Goal: Task Accomplishment & Management: Use online tool/utility

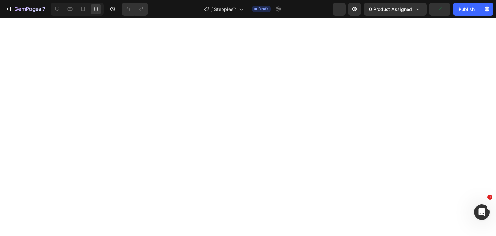
select select "M 5 / W 6 | UK 4 | EU 35-36"
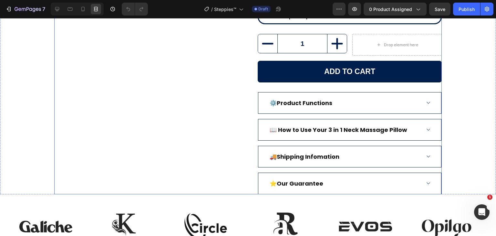
scroll to position [452, 0]
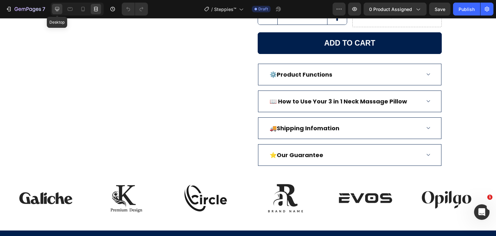
click at [54, 5] on div at bounding box center [57, 9] width 10 height 10
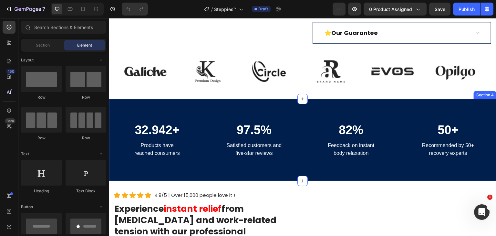
scroll to position [581, 0]
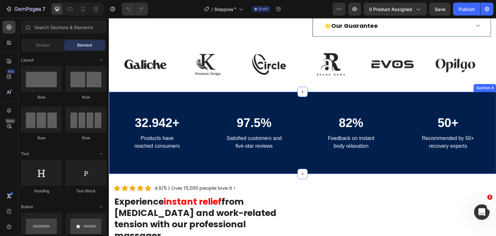
click at [322, 98] on div "32.942+ Heading Products have reached consumers Text block 97.5% Heading Satisf…" at bounding box center [302, 133] width 387 height 82
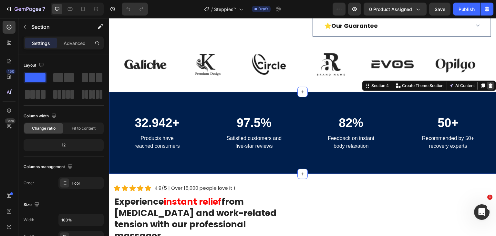
click at [488, 88] on icon at bounding box center [490, 85] width 5 height 5
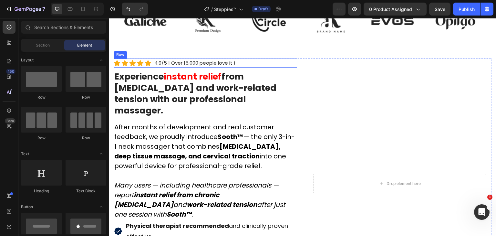
scroll to position [614, 0]
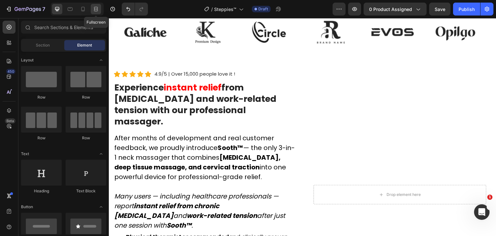
click at [97, 9] on icon at bounding box center [97, 9] width 2 height 2
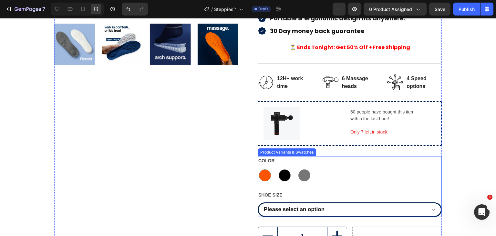
scroll to position [226, 0]
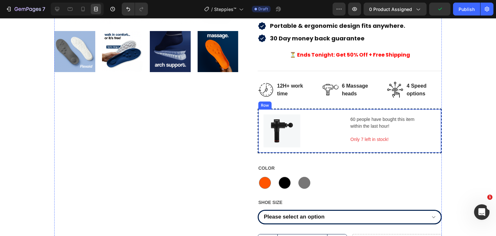
click at [336, 108] on div "Image 60 people have bought this item within the last hour! Text block Only 7 l…" at bounding box center [350, 130] width 184 height 45
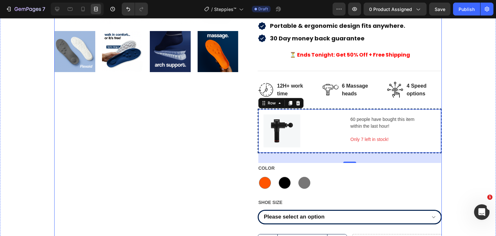
click at [300, 97] on div "Your Ultimate Wellness Companion Text block Steppies™ Massage Insoles (P) Title…" at bounding box center [350, 116] width 184 height 553
click at [296, 101] on icon at bounding box center [298, 103] width 4 height 5
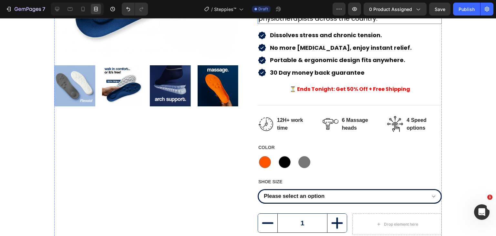
scroll to position [194, 0]
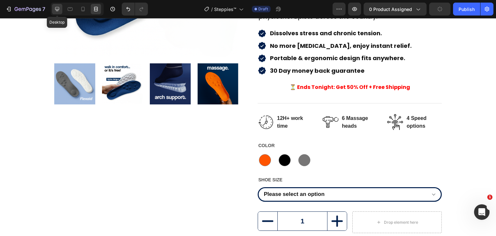
click at [57, 11] on icon at bounding box center [57, 9] width 6 height 6
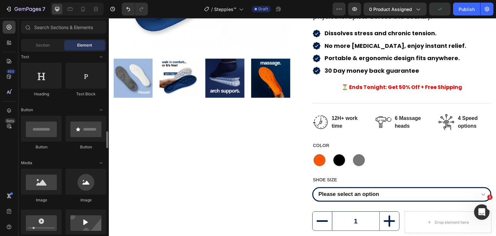
scroll to position [161, 0]
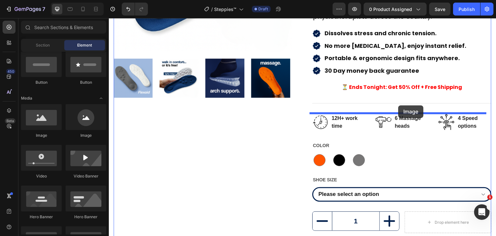
drag, startPoint x: 157, startPoint y: 142, endPoint x: 398, endPoint y: 105, distance: 244.7
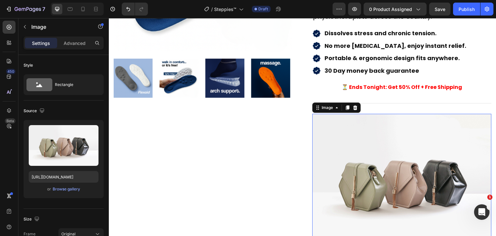
click at [396, 160] on img at bounding box center [401, 181] width 179 height 134
click at [70, 189] on div "Browse gallery" at bounding box center [66, 189] width 27 height 6
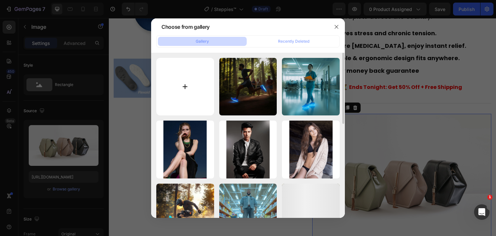
click at [187, 84] on input "file" at bounding box center [185, 87] width 58 height 58
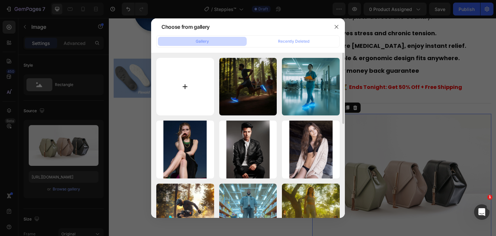
type input "C:\fakepath\bxgy-pdp-image-no-border.webp"
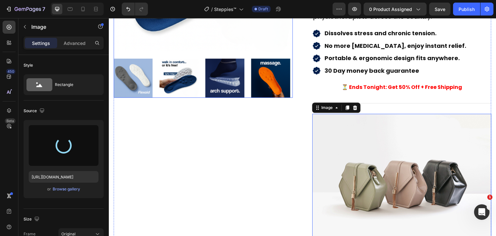
type input "[URL][DOMAIN_NAME]"
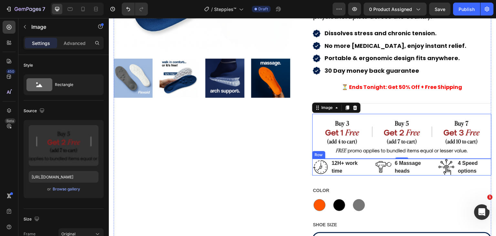
click at [425, 169] on div "Image 12H+ work time Text block Row Image 6 Massage heads Text block Row Image …" at bounding box center [401, 167] width 179 height 17
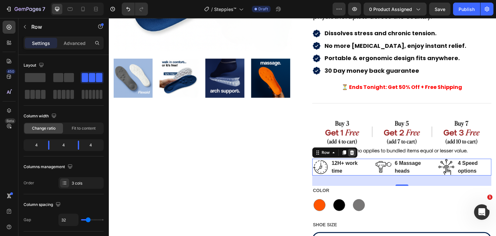
click at [350, 151] on icon at bounding box center [352, 152] width 4 height 5
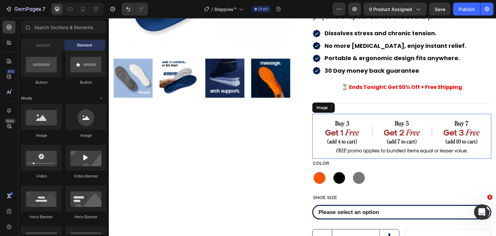
click at [388, 143] on img at bounding box center [401, 136] width 179 height 45
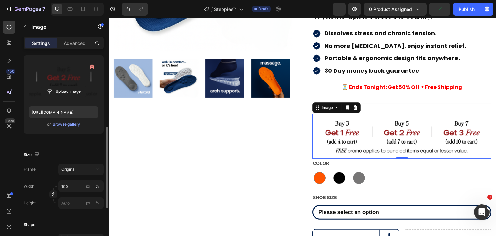
scroll to position [129, 0]
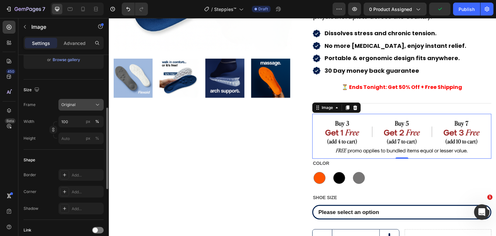
click at [77, 108] on div "Original" at bounding box center [80, 104] width 39 height 6
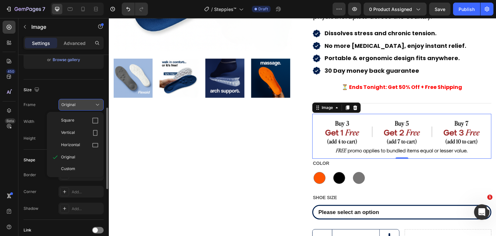
click at [77, 108] on button "Original" at bounding box center [80, 105] width 45 height 12
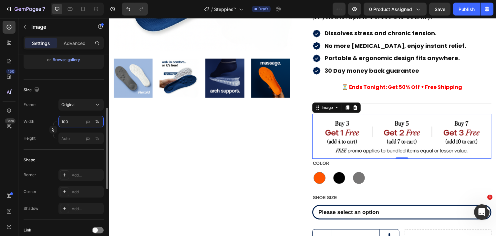
click at [65, 126] on input "100" at bounding box center [80, 122] width 45 height 12
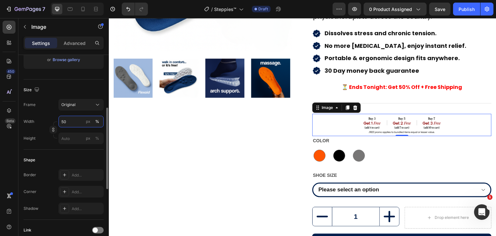
type input "500"
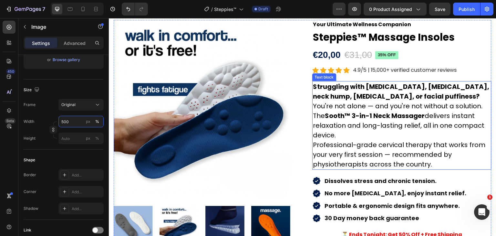
scroll to position [0, 0]
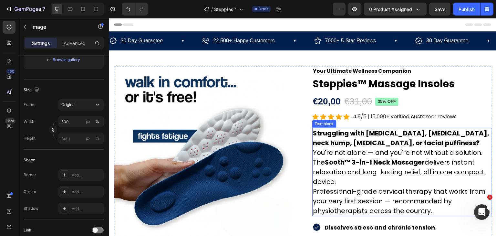
click at [373, 156] on p "Struggling with [MEDICAL_DATA], [MEDICAL_DATA], neck hump, [MEDICAL_DATA], or f…" at bounding box center [402, 142] width 178 height 29
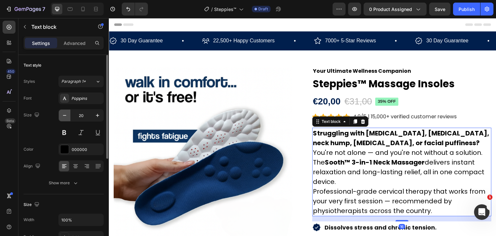
click at [61, 116] on button "button" at bounding box center [65, 115] width 12 height 12
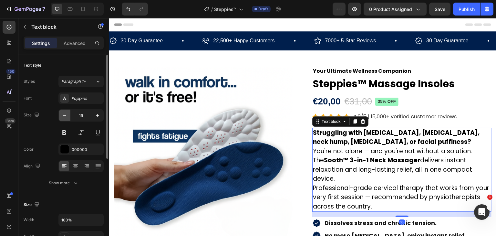
click at [61, 116] on button "button" at bounding box center [65, 115] width 12 height 12
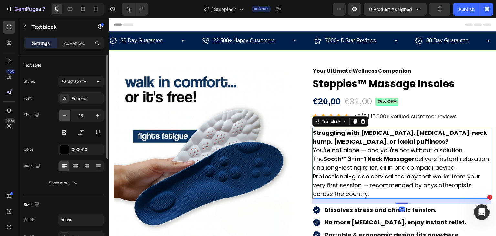
click at [61, 116] on button "button" at bounding box center [65, 115] width 12 height 12
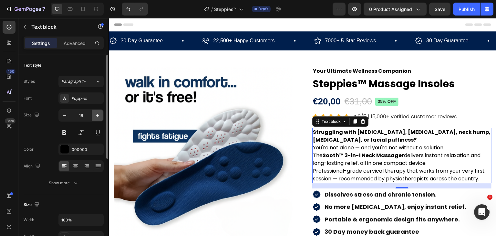
click at [92, 118] on button "button" at bounding box center [98, 115] width 12 height 12
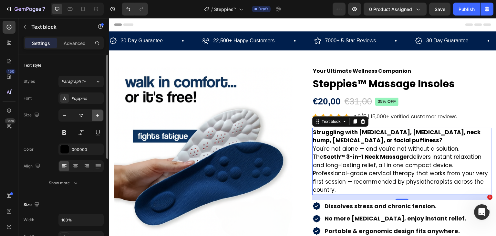
click at [92, 118] on button "button" at bounding box center [98, 115] width 12 height 12
type input "18"
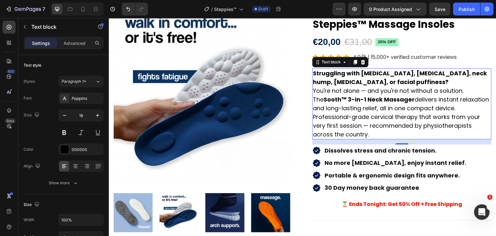
scroll to position [97, 0]
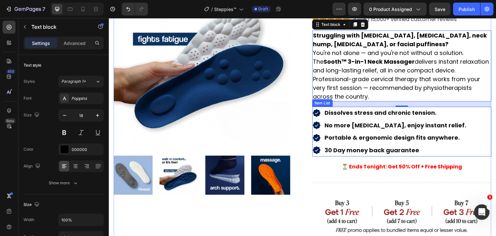
click at [465, 115] on div "Dissolves stress and chronic tension. No more [MEDICAL_DATA], enjoy instant rel…" at bounding box center [401, 132] width 179 height 50
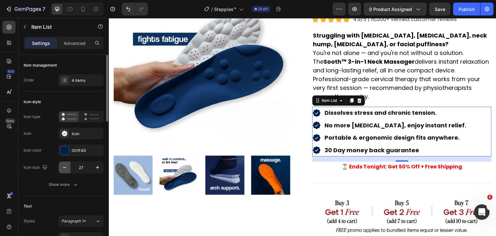
scroll to position [65, 0]
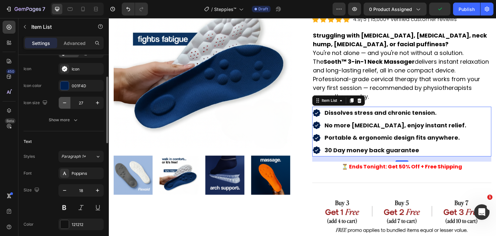
click at [66, 103] on icon "button" at bounding box center [64, 102] width 6 height 6
type input "23"
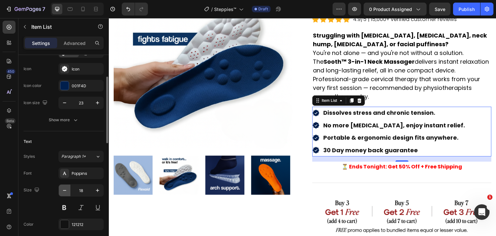
click at [68, 190] on button "button" at bounding box center [65, 190] width 12 height 12
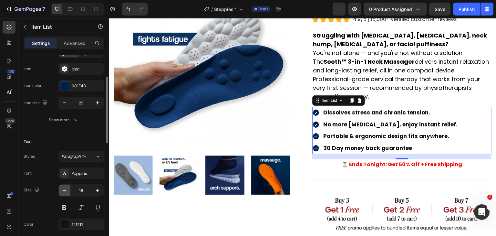
click at [68, 190] on button "button" at bounding box center [65, 190] width 12 height 12
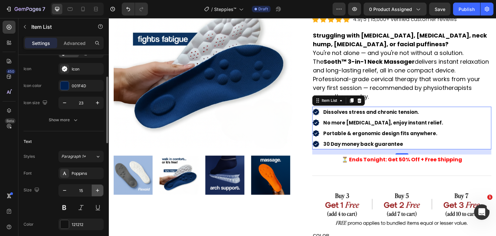
click at [94, 191] on icon "button" at bounding box center [97, 190] width 6 height 6
type input "16"
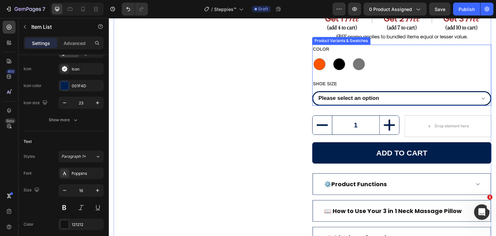
scroll to position [291, 0]
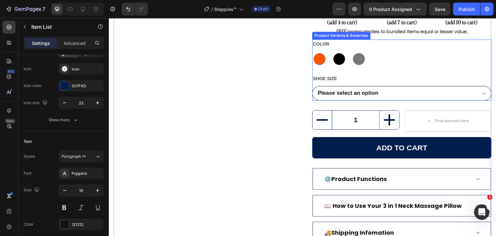
click at [401, 89] on select "Please select an option M 5 / W 6 | [GEOGRAPHIC_DATA] 4 | EU 35-36 M 6 / W 7 | …" at bounding box center [401, 93] width 179 height 15
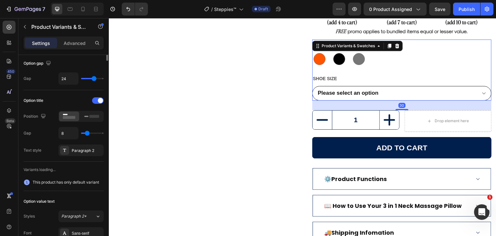
scroll to position [0, 0]
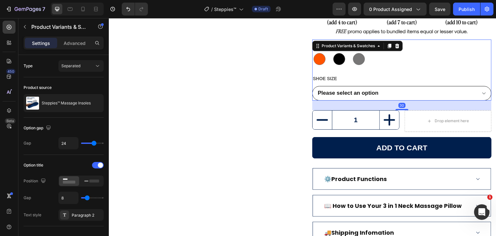
click at [397, 95] on select "Please select an option M 5 / W 6 | [GEOGRAPHIC_DATA] 4 | EU 35-36 M 6 / W 7 | …" at bounding box center [401, 93] width 179 height 15
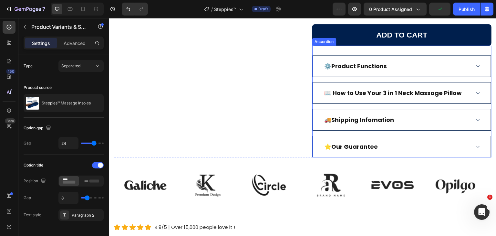
scroll to position [420, 0]
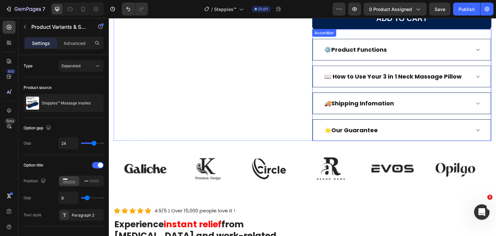
click at [410, 39] on div "⚙️Product Functions" at bounding box center [402, 50] width 179 height 22
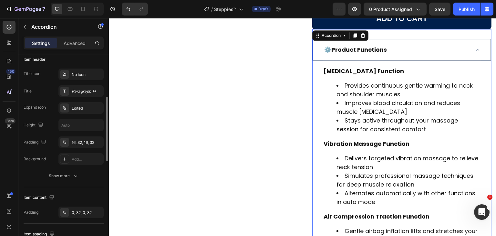
scroll to position [97, 0]
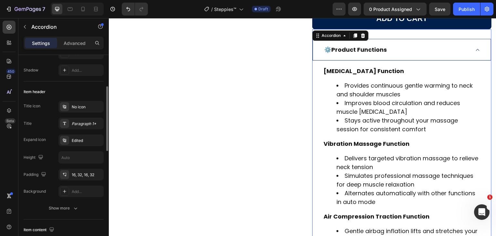
click at [377, 50] on strong "⚙️Product Functions" at bounding box center [355, 50] width 63 height 8
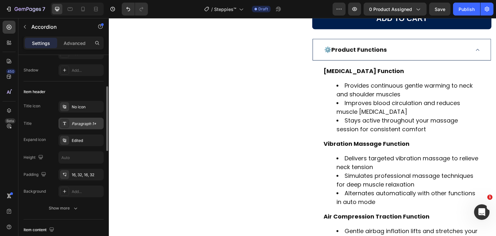
click at [80, 119] on div "Paragraph 1*" at bounding box center [80, 124] width 45 height 12
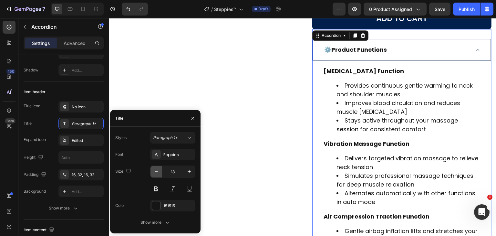
click at [153, 170] on icon "button" at bounding box center [156, 171] width 6 height 6
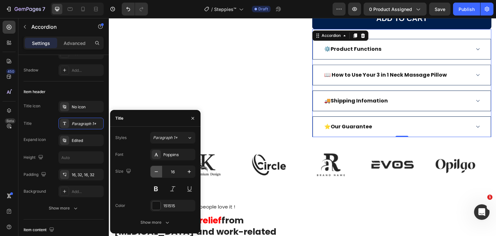
click at [153, 170] on icon "button" at bounding box center [156, 171] width 6 height 6
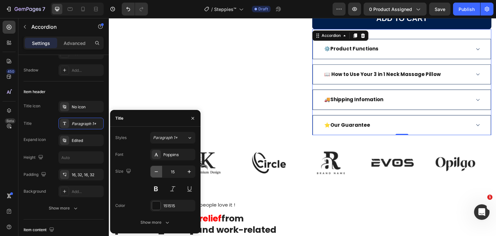
click at [153, 170] on icon "button" at bounding box center [156, 171] width 6 height 6
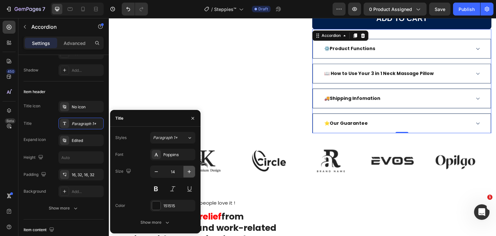
click at [187, 172] on icon "button" at bounding box center [189, 171] width 6 height 6
type input "15"
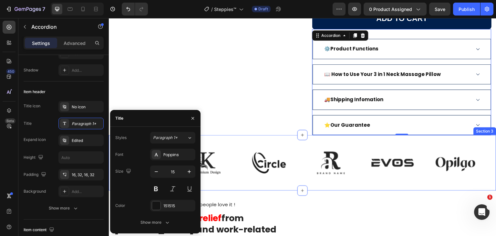
scroll to position [452, 0]
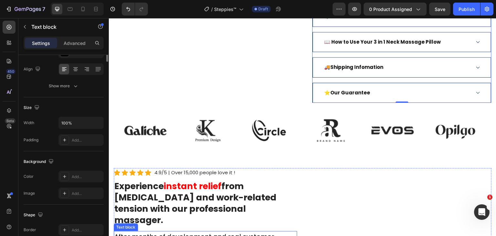
scroll to position [0, 0]
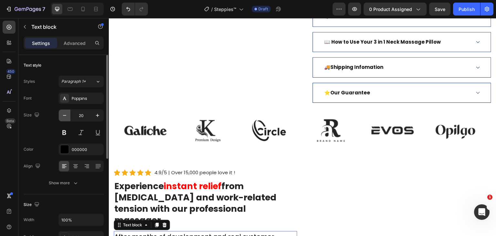
click at [66, 110] on button "button" at bounding box center [65, 115] width 12 height 12
click at [95, 113] on icon "button" at bounding box center [97, 115] width 6 height 6
type input "18"
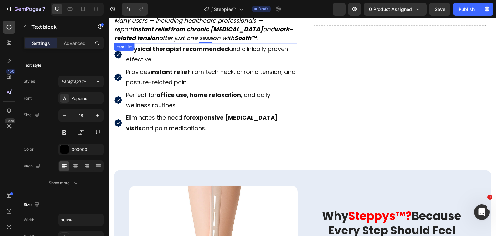
scroll to position [678, 0]
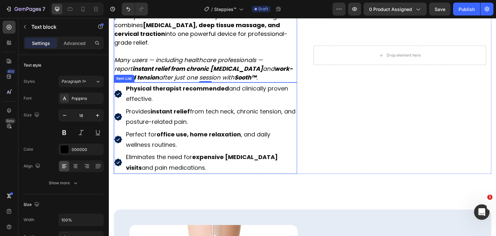
click at [292, 83] on p "Physical therapist recommended and clinically proven effective." at bounding box center [211, 93] width 170 height 21
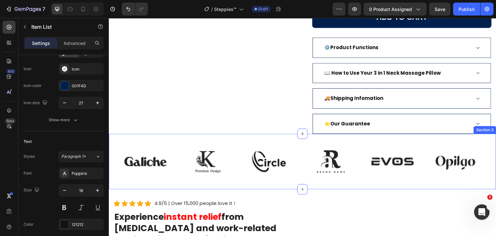
scroll to position [420, 0]
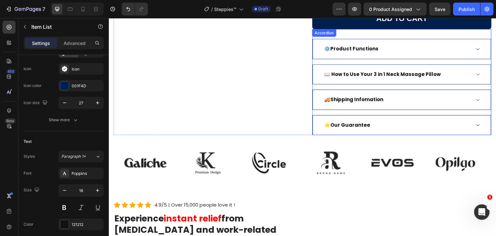
click at [316, 119] on div "⭐Our Guarantee" at bounding box center [402, 125] width 179 height 20
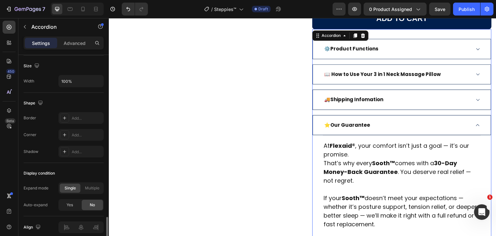
scroll to position [415, 0]
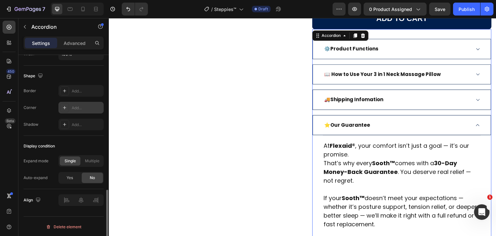
click at [61, 110] on div at bounding box center [64, 107] width 9 height 9
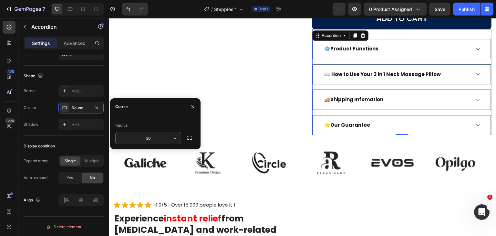
type input "30"
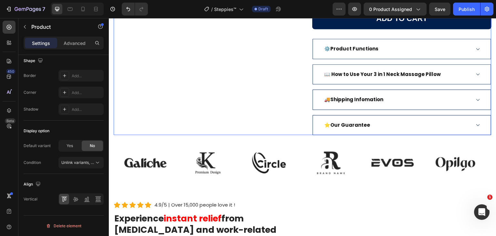
scroll to position [0, 0]
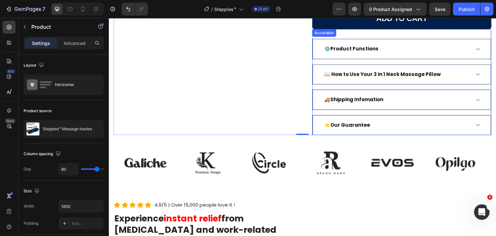
click at [478, 66] on div "📖 How to Use Your 3 in 1 Neck Massage Pillow" at bounding box center [402, 74] width 179 height 20
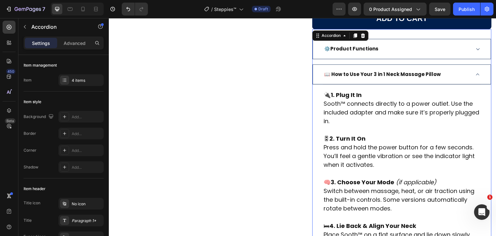
click at [478, 66] on div "📖 How to Use Your 3 in 1 Neck Massage Pillow" at bounding box center [402, 74] width 179 height 20
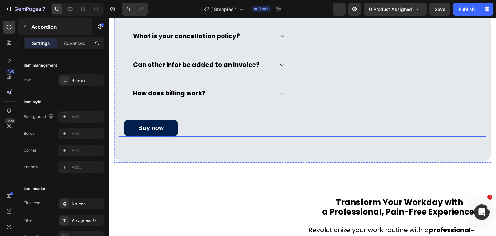
scroll to position [2873, 0]
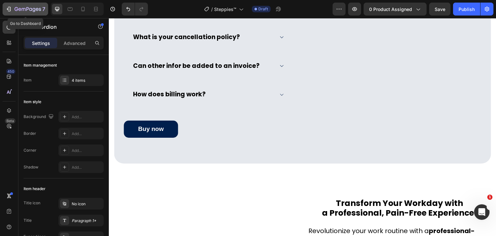
click at [8, 8] on icon "button" at bounding box center [8, 9] width 6 height 6
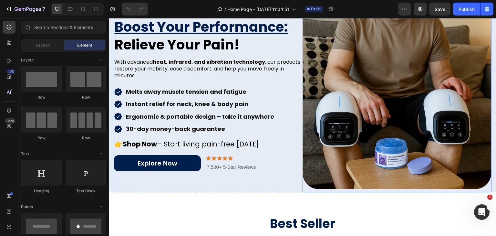
scroll to position [32, 0]
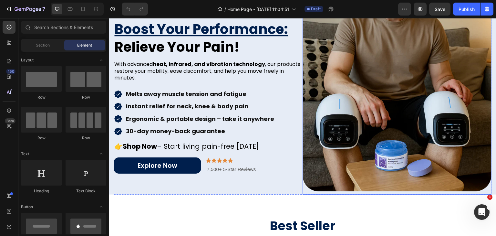
click at [352, 103] on img at bounding box center [397, 96] width 189 height 189
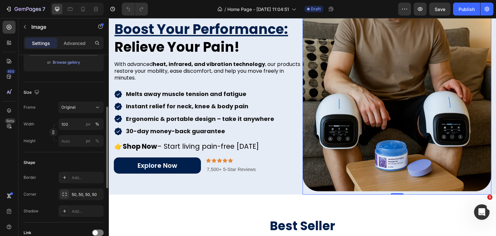
scroll to position [62, 0]
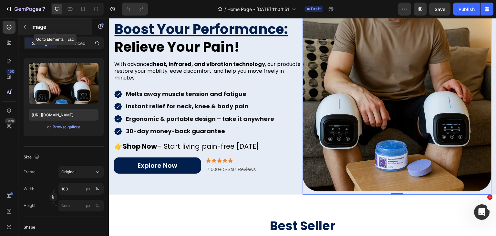
click at [25, 25] on icon "button" at bounding box center [24, 26] width 5 height 5
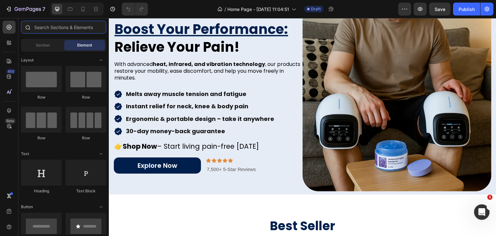
click at [52, 27] on input "text" at bounding box center [63, 27] width 85 height 13
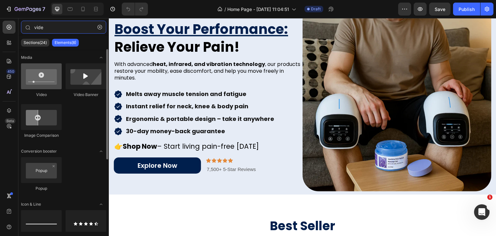
type input "vide"
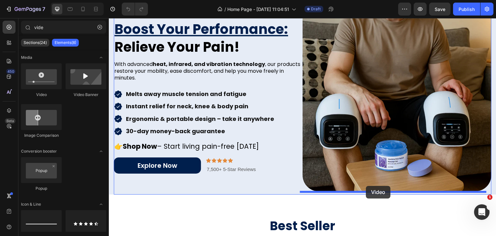
drag, startPoint x: 162, startPoint y: 96, endPoint x: 366, endPoint y: 186, distance: 222.8
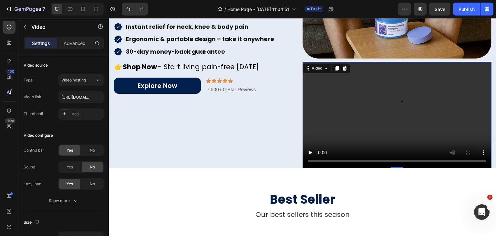
scroll to position [181, 0]
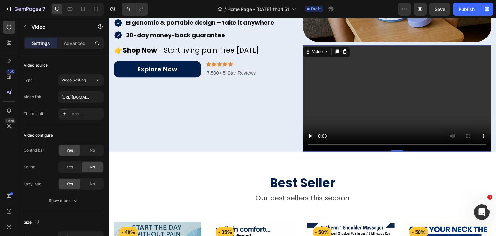
click at [363, 122] on video at bounding box center [397, 98] width 189 height 106
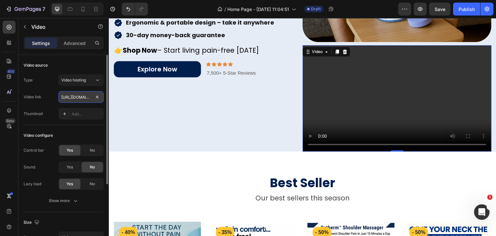
click at [89, 96] on input "https://cdn.shopify.com/videos/c/o/v/2cd3deb506b54b009063f7270ab5cf2e.mp4" at bounding box center [80, 97] width 45 height 12
paste input "06bcbb0774cc4417a59cbeb594046261"
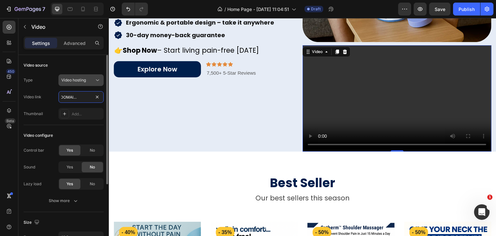
type input "https://cdn.shopify.com/videos/c/o/v/06bcbb0774cc4417a59cbeb594046261.mp4"
click at [85, 82] on span "Video hosting" at bounding box center [73, 79] width 25 height 5
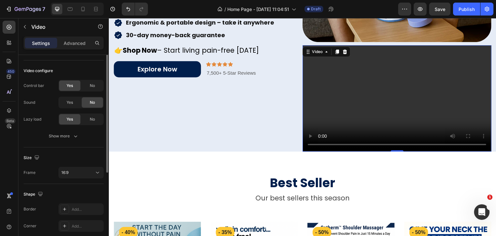
scroll to position [108, 0]
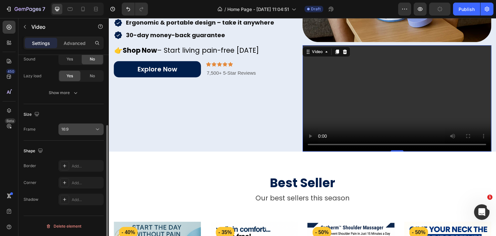
click at [73, 131] on div "16:9" at bounding box center [77, 129] width 33 height 6
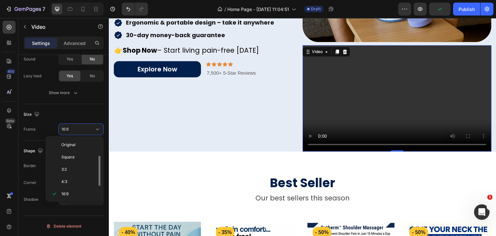
scroll to position [12, 0]
click at [75, 146] on p "Square" at bounding box center [78, 145] width 34 height 6
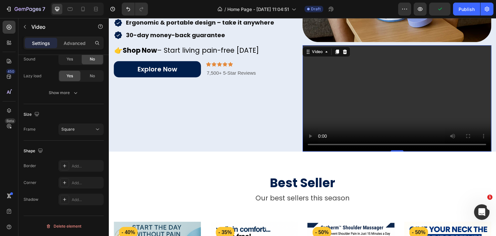
scroll to position [222, 0]
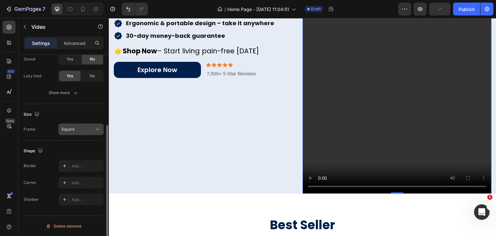
click at [81, 129] on div "Square" at bounding box center [77, 129] width 33 height 6
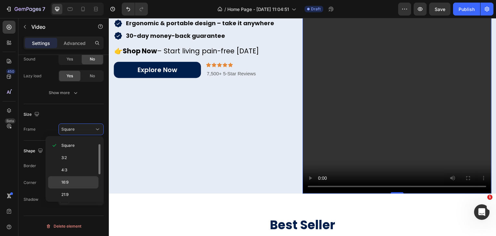
click at [76, 188] on div "16:9" at bounding box center [73, 194] width 50 height 12
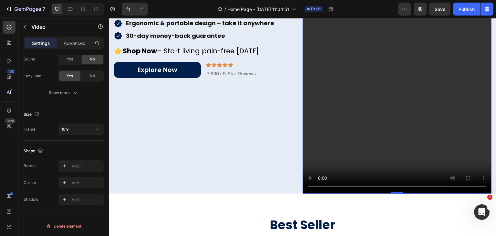
scroll to position [181, 0]
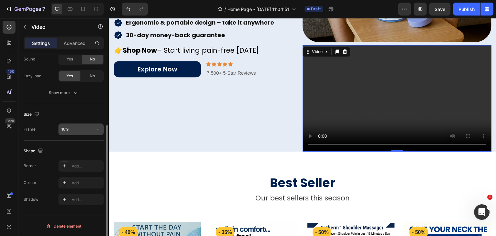
click at [89, 131] on div "16:9" at bounding box center [77, 129] width 33 height 6
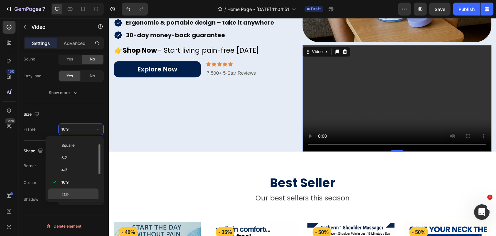
click at [74, 191] on p "21:9" at bounding box center [78, 194] width 34 height 6
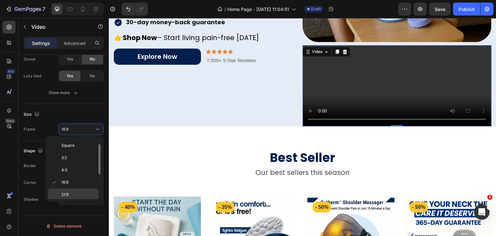
scroll to position [169, 0]
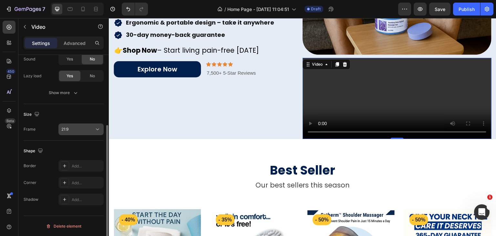
click at [82, 127] on div "21:9" at bounding box center [77, 129] width 33 height 6
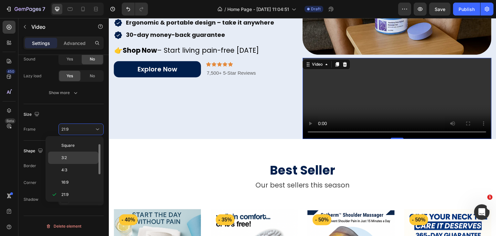
click at [79, 164] on div "3:2" at bounding box center [73, 170] width 50 height 12
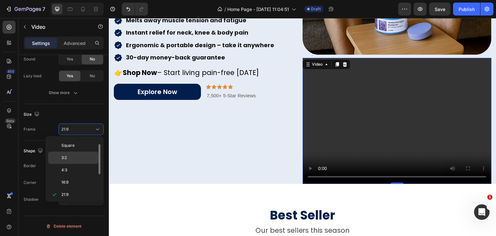
scroll to position [191, 0]
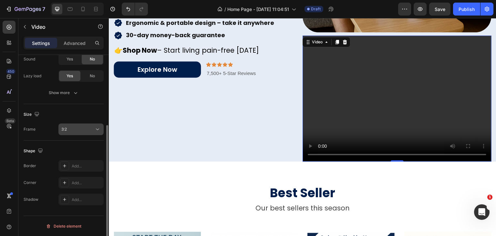
click at [78, 131] on div "3:2" at bounding box center [77, 129] width 33 height 6
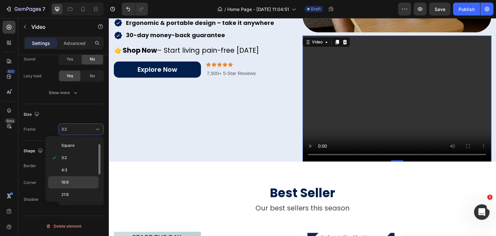
click at [71, 188] on div "16:9" at bounding box center [73, 194] width 50 height 12
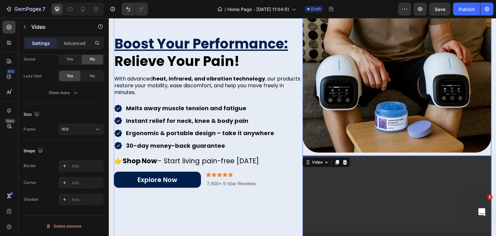
scroll to position [52, 0]
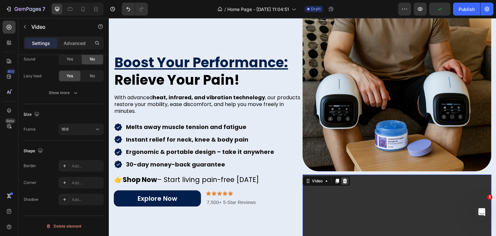
click at [344, 179] on icon at bounding box center [345, 181] width 4 height 5
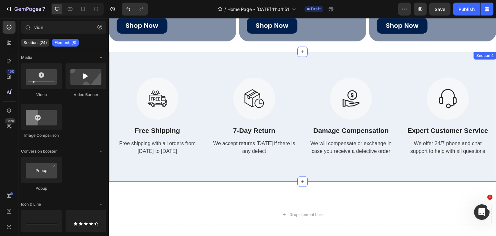
scroll to position [484, 0]
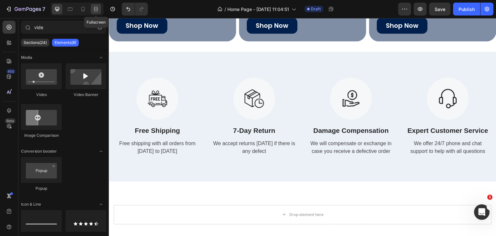
click at [97, 8] on icon at bounding box center [96, 9] width 6 height 6
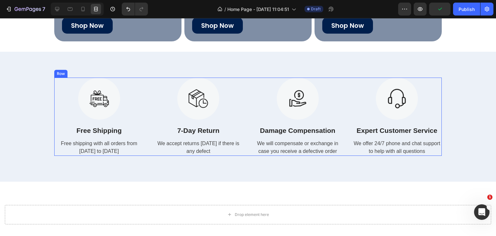
click at [246, 116] on div "Image Free Shipping Text Block Free shipping with all orders from April 1 to Ap…" at bounding box center [247, 116] width 387 height 78
click at [85, 70] on icon at bounding box center [87, 71] width 4 height 5
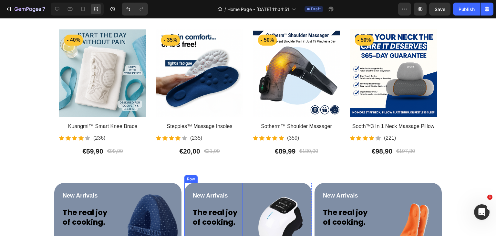
scroll to position [258, 0]
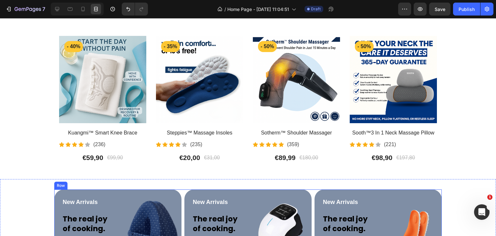
click at [311, 193] on div "New Arrivals Text block The real joy of cooking. Heading Shop Now Button Row Im…" at bounding box center [247, 229] width 387 height 80
click at [56, 8] on icon at bounding box center [57, 9] width 6 height 6
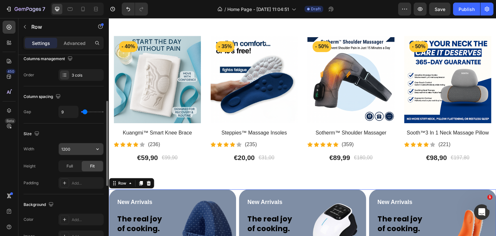
click at [88, 149] on input "1200" at bounding box center [81, 149] width 45 height 12
click at [95, 147] on icon "button" at bounding box center [97, 149] width 6 height 6
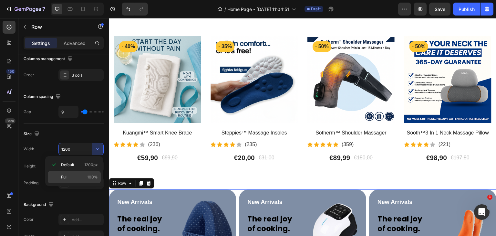
click at [78, 178] on p "Full 100%" at bounding box center [79, 177] width 37 height 6
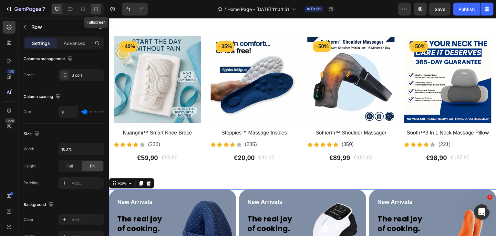
click at [95, 4] on div at bounding box center [96, 9] width 10 height 10
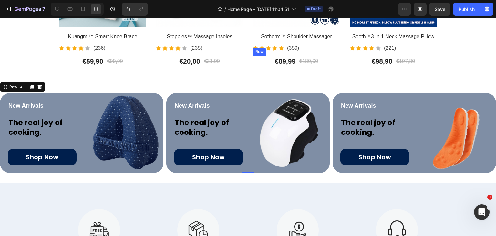
scroll to position [355, 0]
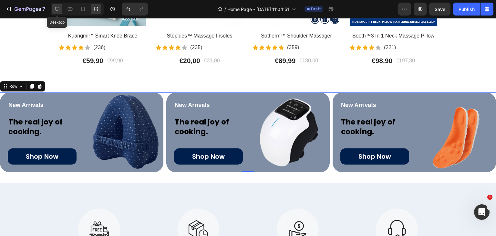
click at [56, 5] on div at bounding box center [57, 9] width 10 height 10
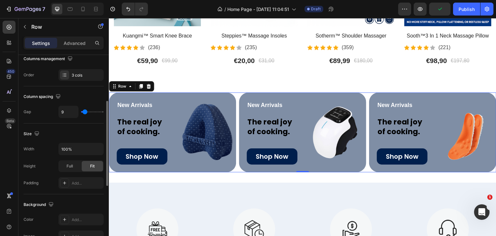
scroll to position [76, 0]
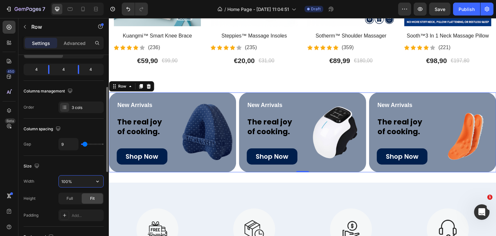
click at [61, 182] on input "100%" at bounding box center [81, 181] width 45 height 12
type input "500%"
click at [102, 8] on div at bounding box center [77, 9] width 53 height 13
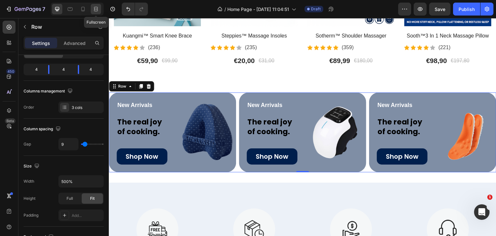
click at [97, 9] on icon at bounding box center [97, 9] width 2 height 2
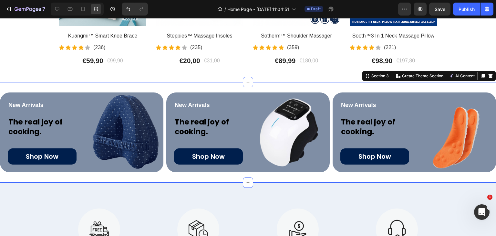
click at [165, 89] on div "New Arrivals Text block The real joy of cooking. Heading Shop Now Button Row Im…" at bounding box center [248, 132] width 496 height 100
click at [60, 10] on icon at bounding box center [57, 9] width 6 height 6
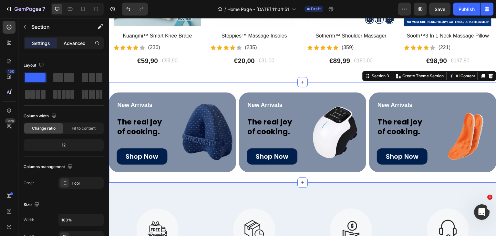
click at [74, 47] on div "Advanced" at bounding box center [74, 43] width 32 height 10
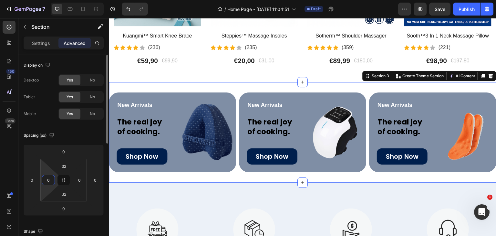
click at [44, 181] on input "0" at bounding box center [49, 180] width 10 height 10
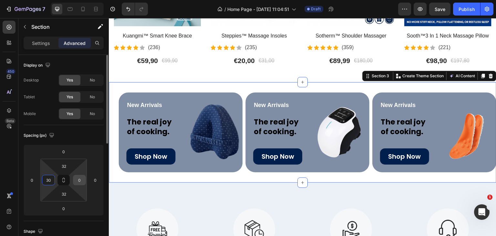
type input "30"
click at [80, 180] on input "0" at bounding box center [80, 180] width 10 height 10
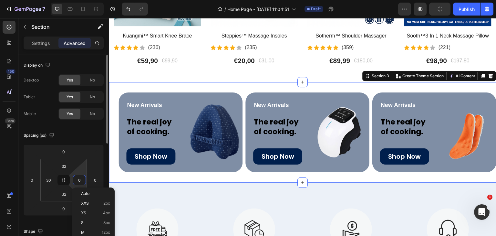
click at [80, 180] on input "0" at bounding box center [80, 180] width 10 height 10
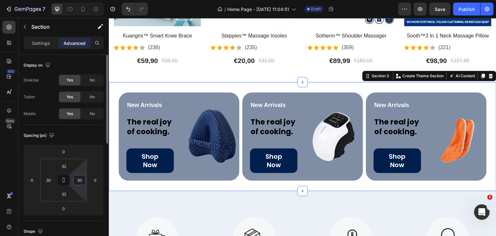
type input "30"
click at [95, 11] on icon at bounding box center [96, 9] width 6 height 6
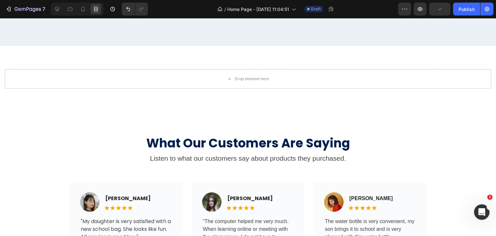
scroll to position [678, 0]
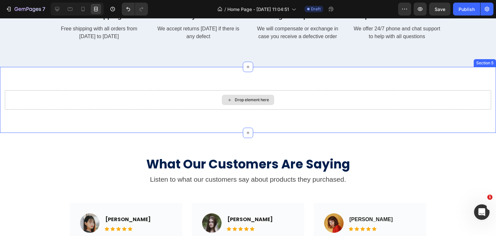
click at [244, 107] on div "Drop element here" at bounding box center [248, 99] width 486 height 19
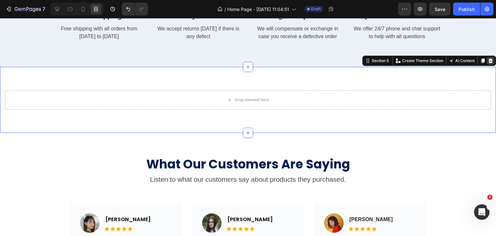
click at [488, 58] on div at bounding box center [491, 61] width 8 height 8
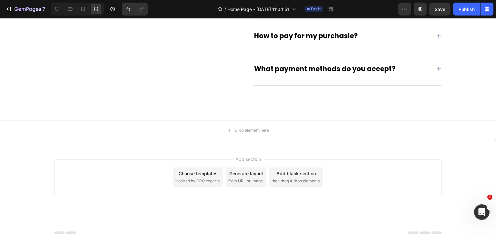
scroll to position [1231, 0]
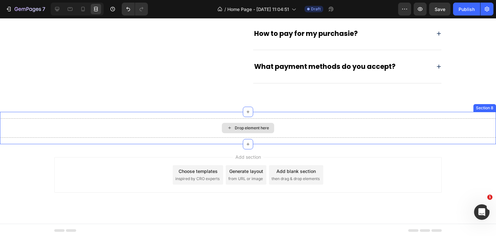
click at [292, 126] on div "Drop element here" at bounding box center [248, 127] width 496 height 19
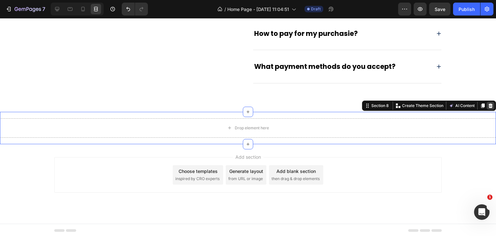
click at [488, 107] on icon at bounding box center [490, 105] width 5 height 5
